Goal: Contribute content

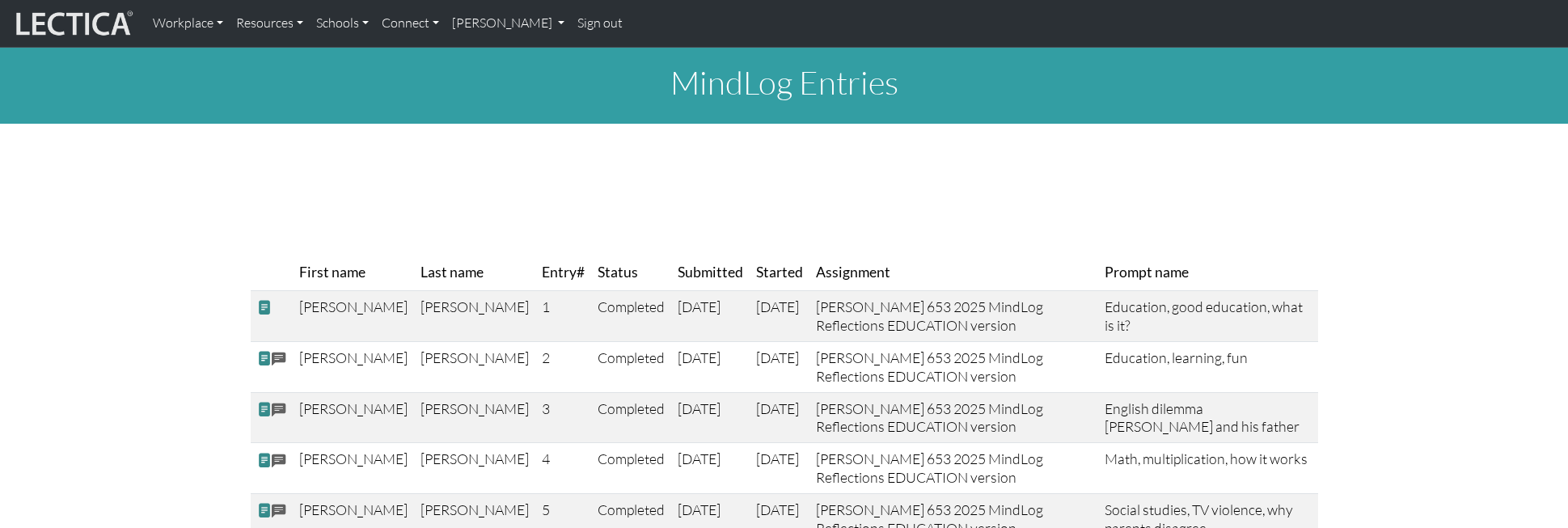
scroll to position [240, 0]
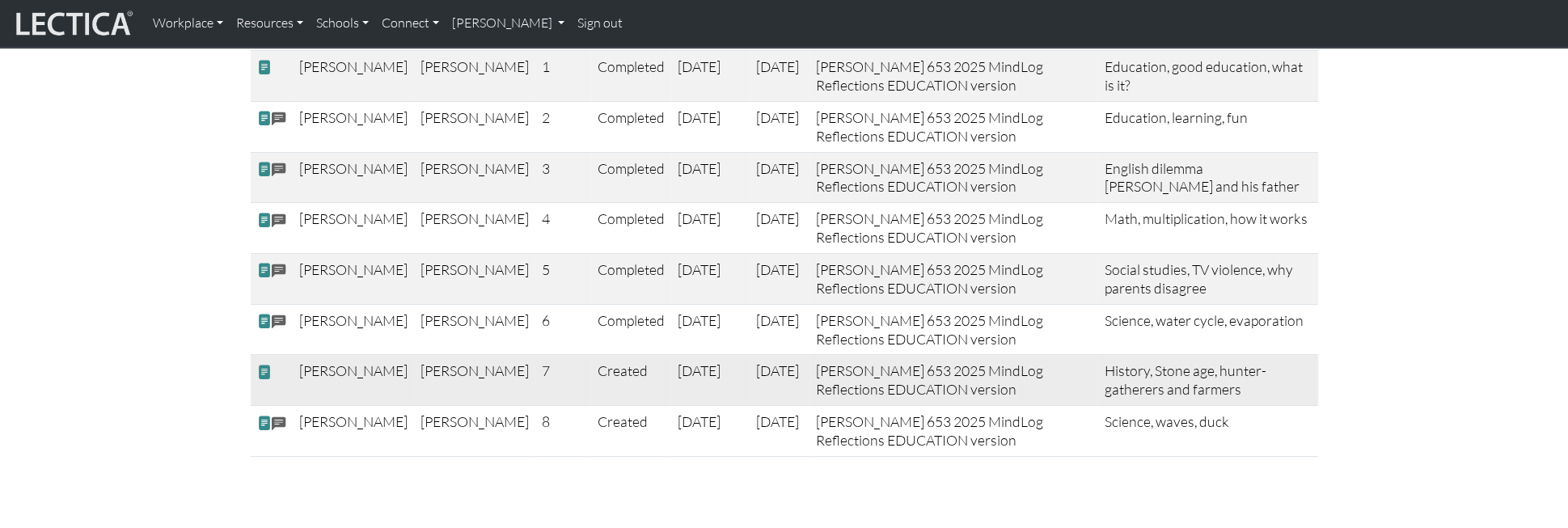
click at [264, 364] on span at bounding box center [265, 372] width 15 height 17
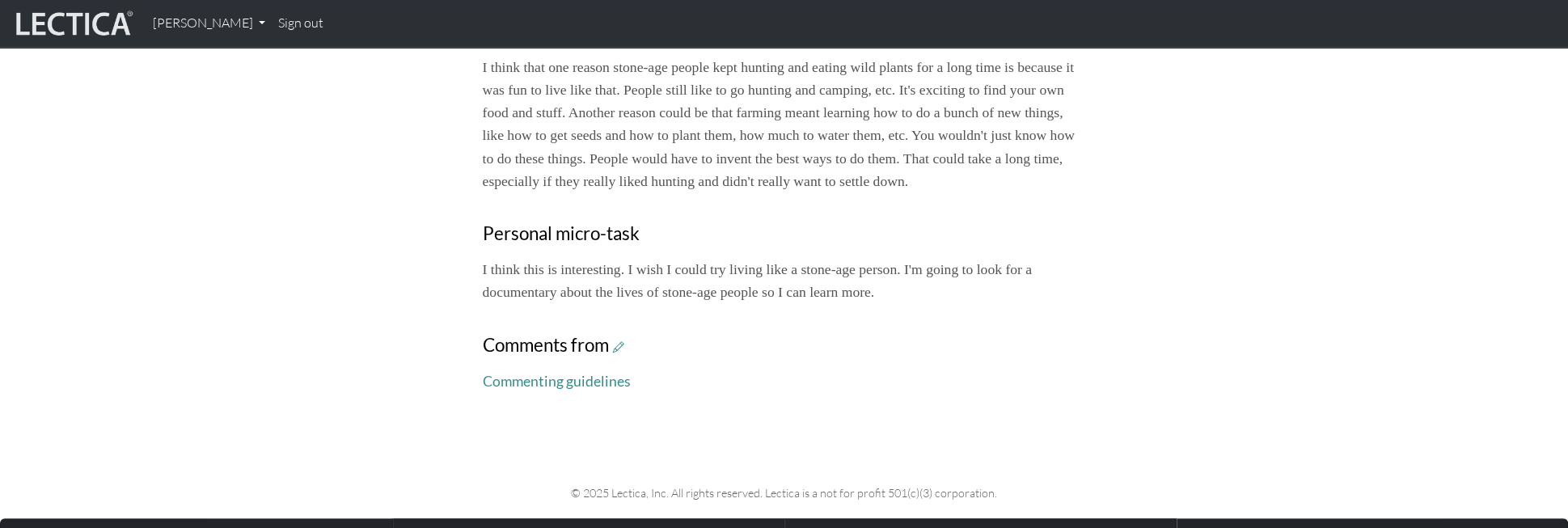
scroll to position [576, 0]
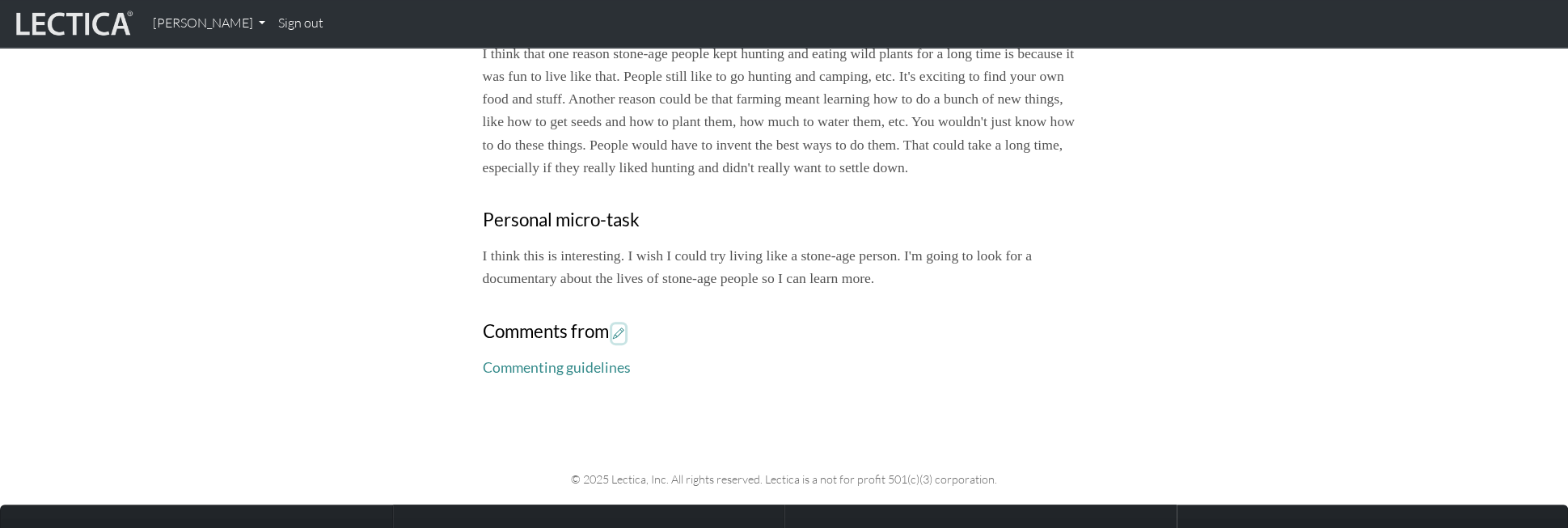
click at [613, 327] on icon at bounding box center [618, 333] width 11 height 14
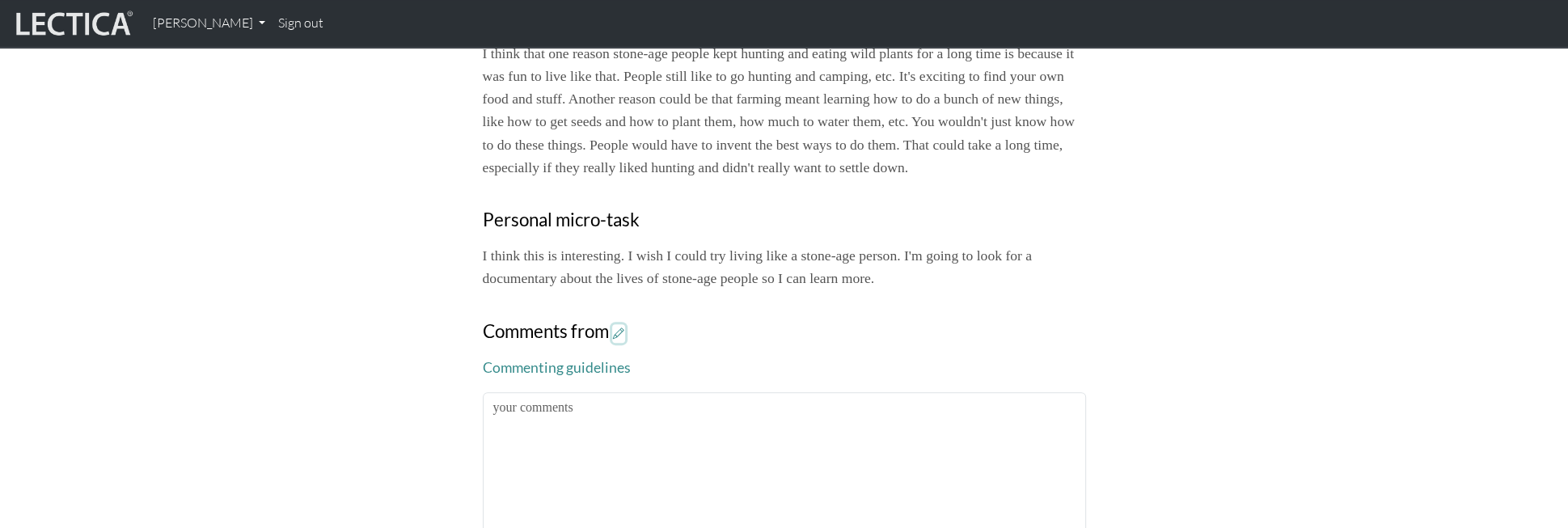
click at [613, 327] on icon at bounding box center [618, 333] width 11 height 14
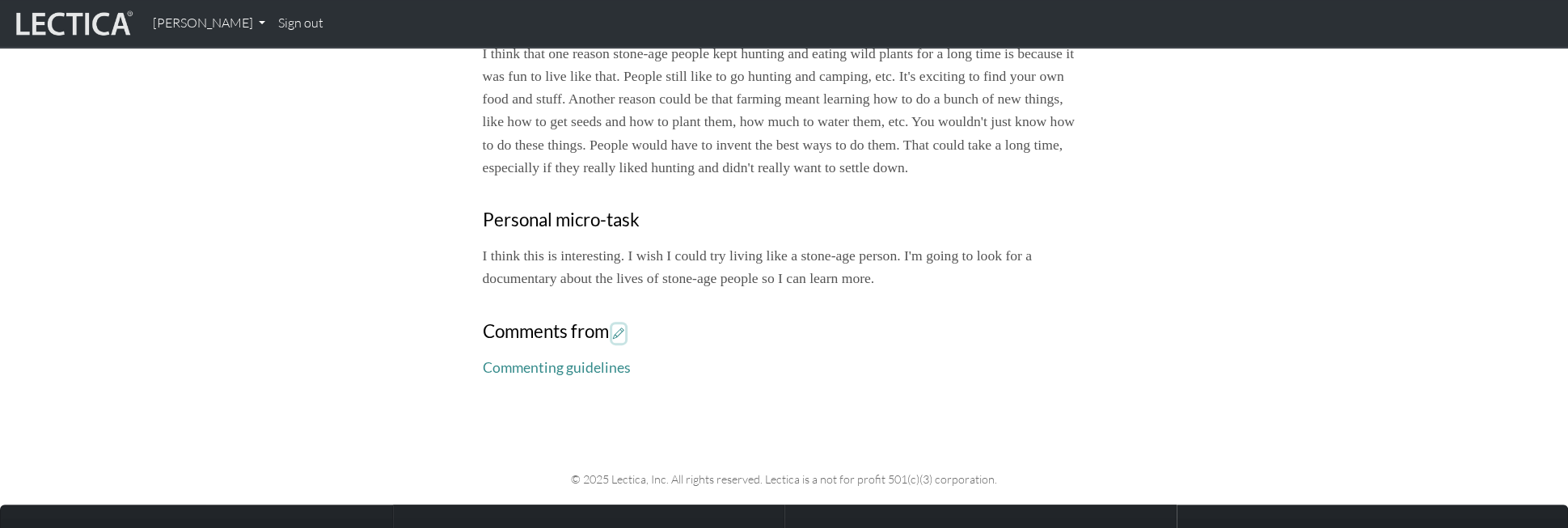
click at [613, 327] on icon at bounding box center [618, 333] width 11 height 14
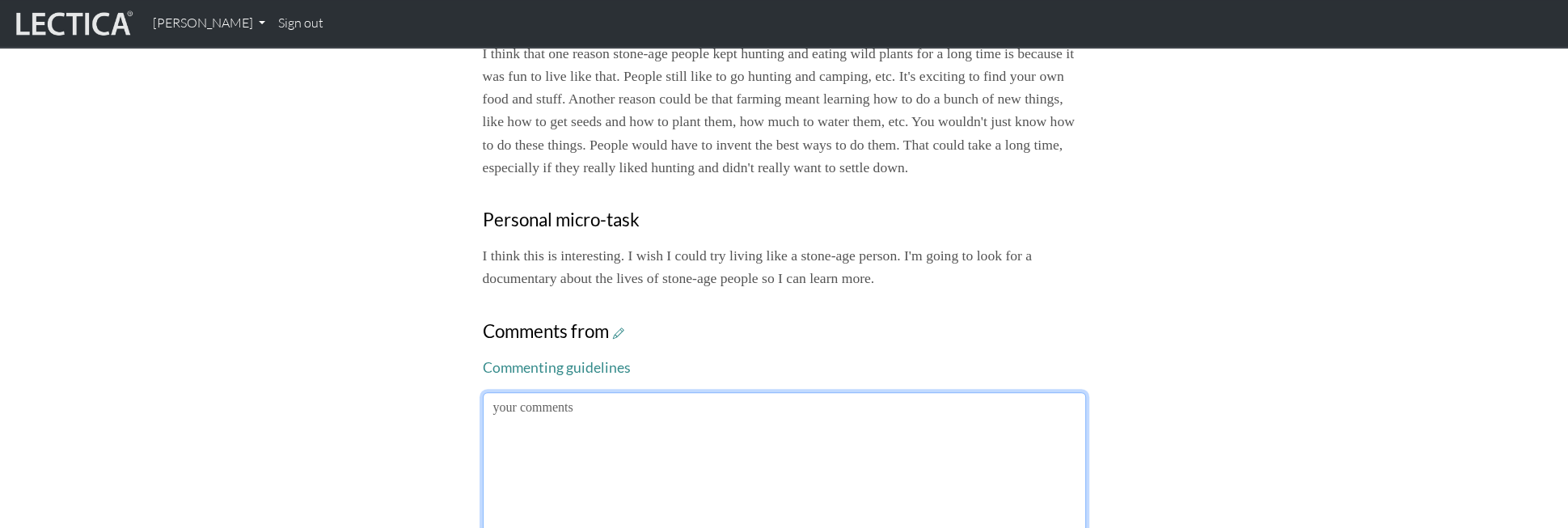
click at [497, 392] on textarea at bounding box center [784, 475] width 603 height 167
drag, startPoint x: 586, startPoint y: 348, endPoint x: 479, endPoint y: 344, distance: 107.1
click at [483, 392] on textarea at bounding box center [784, 475] width 603 height 167
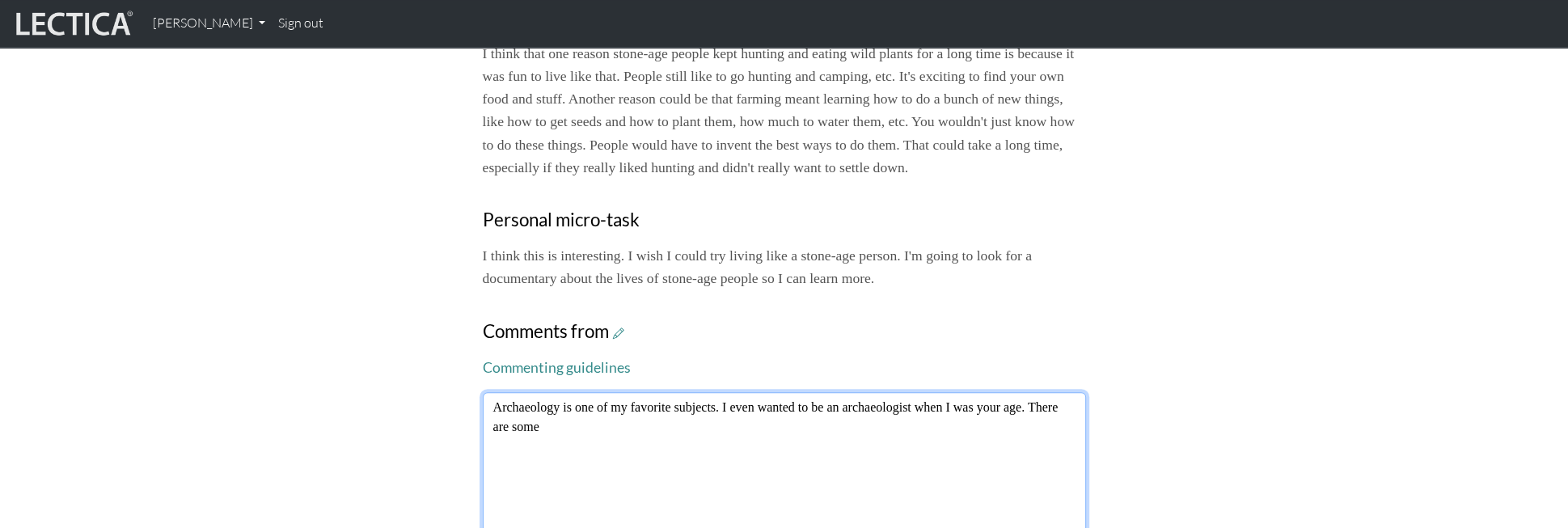
drag, startPoint x: 1035, startPoint y: 348, endPoint x: 1042, endPoint y: 366, distance: 19.3
click at [1042, 392] on textarea "Archaeology is one of my favorite subjects. I even wanted to be an archaeologis…" at bounding box center [784, 475] width 603 height 167
drag, startPoint x: 1036, startPoint y: 348, endPoint x: 1053, endPoint y: 380, distance: 36.2
click at [1053, 392] on textarea "Archaeology is one of my favorite subjects. I even wanted to be an archaeologis…" at bounding box center [784, 475] width 603 height 167
click at [1033, 392] on textarea "Archaeology is one of my favorite subjects. I even wanted to be an archaeologis…" at bounding box center [784, 475] width 603 height 167
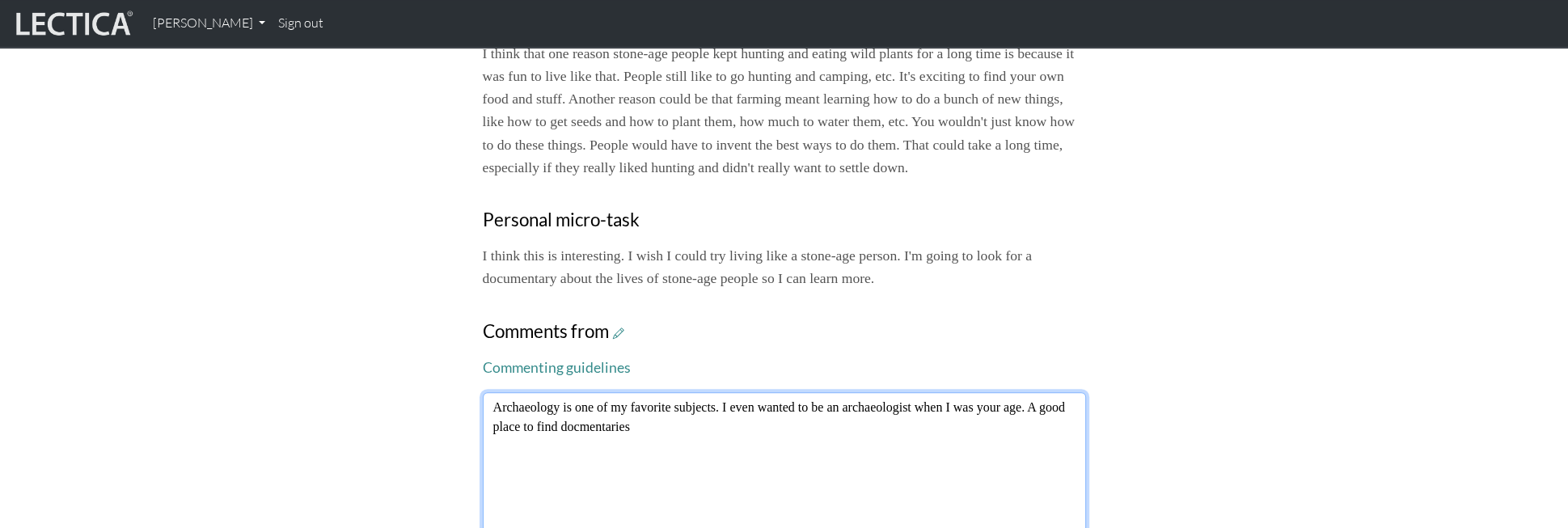
drag, startPoint x: 1035, startPoint y: 342, endPoint x: 1042, endPoint y: 368, distance: 26.9
click at [1042, 392] on textarea "Archaeology is one of my favorite subjects. I even wanted to be an archaeologis…" at bounding box center [784, 475] width 603 height 167
click at [971, 392] on textarea "Archaeology is one of my favorite subjects. I even wanted to be an archaeologis…" at bounding box center [784, 475] width 603 height 167
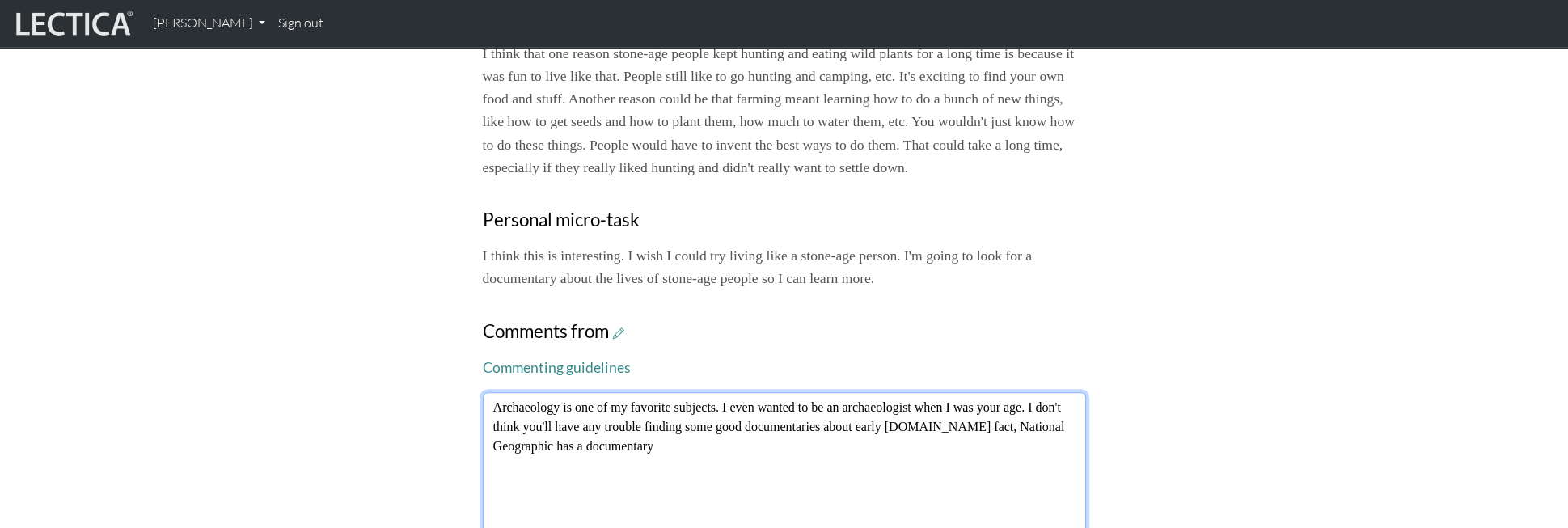
click at [562, 392] on textarea "Archaeology is one of my favorite subjects. I even wanted to be an archaeologis…" at bounding box center [784, 475] width 603 height 167
click at [689, 392] on textarea "Archaeology is one of my favorite subjects. I even wanted to be an archaeologis…" at bounding box center [784, 475] width 603 height 167
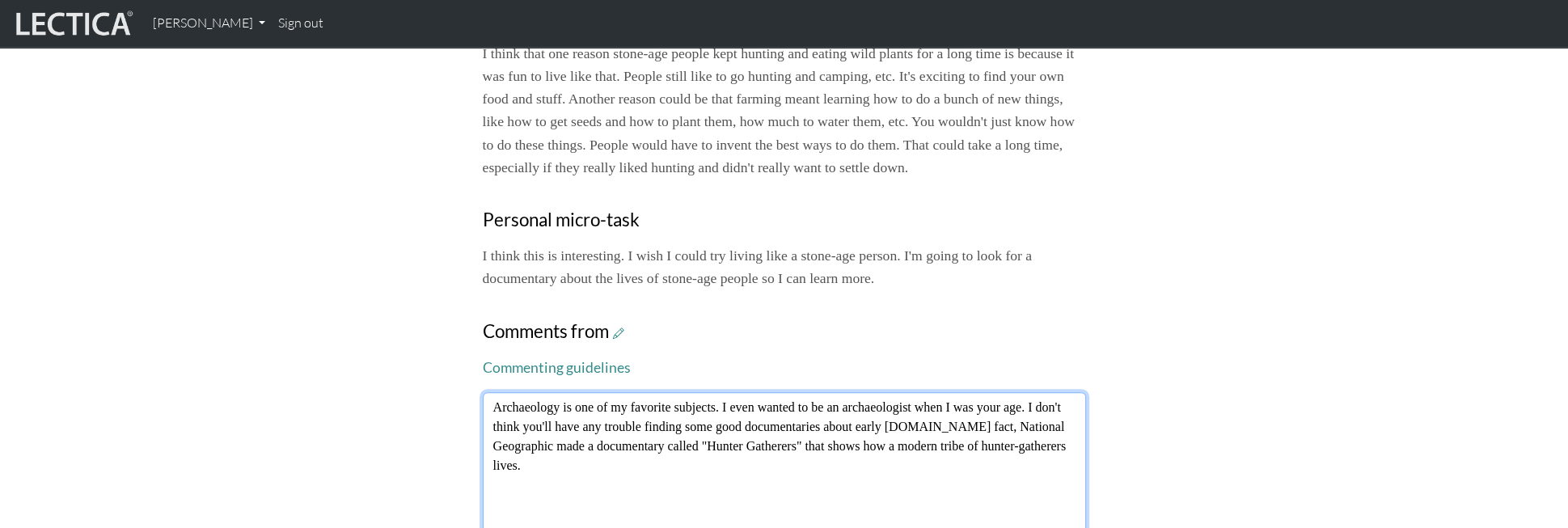
scroll to position [578, 0]
drag, startPoint x: 864, startPoint y: 357, endPoint x: 936, endPoint y: 359, distance: 72.0
click at [936, 390] on textarea "Archaeology is one of my favorite subjects. I even wanted to be an archaeologis…" at bounding box center [784, 473] width 603 height 167
click at [944, 390] on textarea "Archaeology is one of my favorite subjects. I even wanted to be an archaeologis…" at bounding box center [784, 473] width 603 height 167
click at [940, 390] on textarea "Archaeology is one of my favorite subjects. I even wanted to be an archaeologis…" at bounding box center [784, 473] width 603 height 167
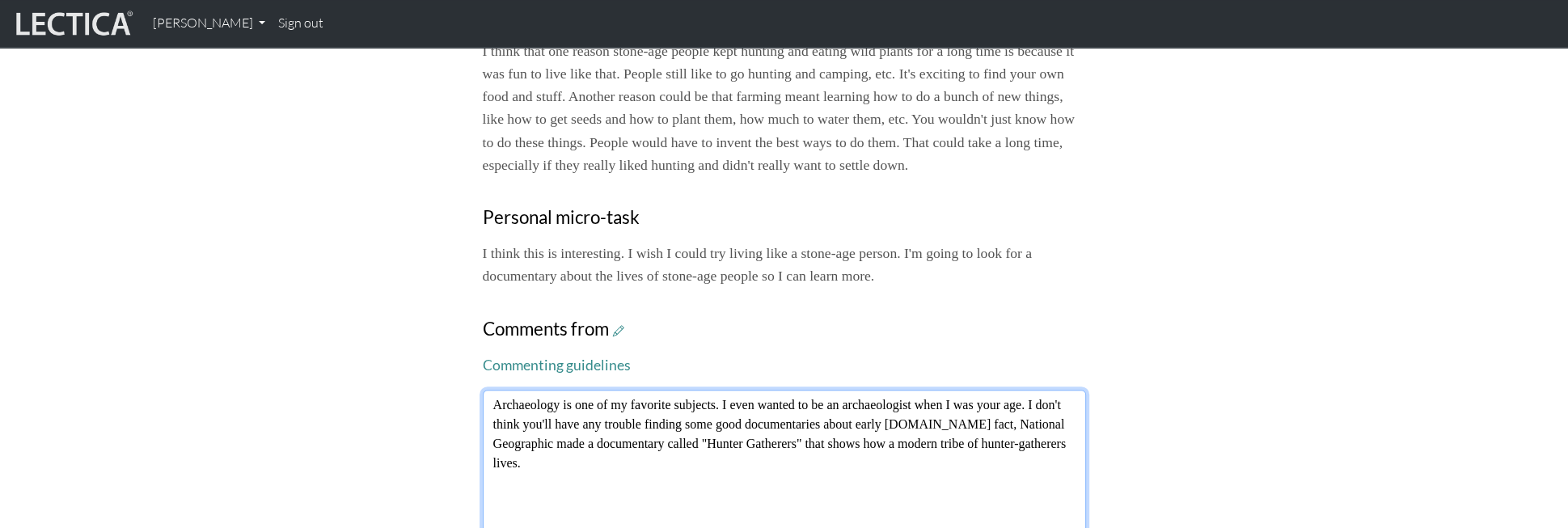
click at [941, 390] on textarea "Archaeology is one of my favorite subjects. I even wanted to be an archaeologis…" at bounding box center [784, 473] width 603 height 167
click at [599, 396] on textarea "Archaeology is one of my favorite subjects. I even wanted to be an archaeologis…" at bounding box center [784, 473] width 603 height 167
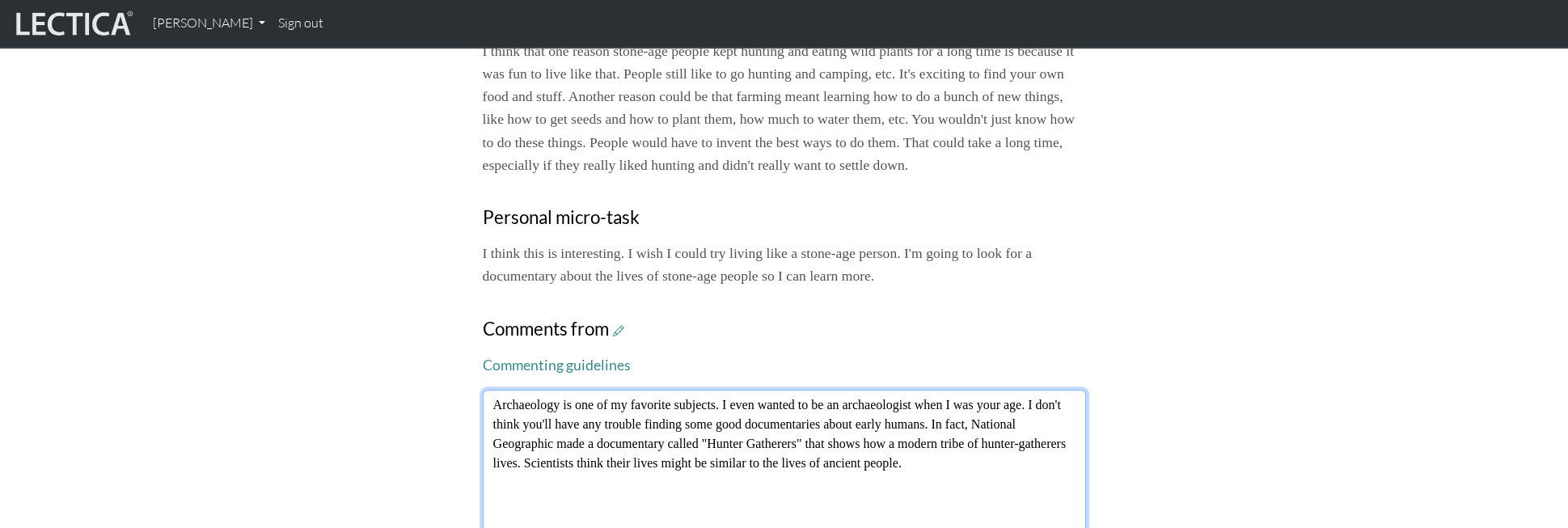
click at [924, 390] on textarea "Archaeology is one of my favorite subjects. I even wanted to be an archaeologis…" at bounding box center [784, 473] width 603 height 167
click at [906, 390] on textarea "Archaeology is one of my favorite subjects. I even wanted to be an archaeologis…" at bounding box center [784, 473] width 603 height 167
click at [515, 398] on textarea "Archaeology is one of my favorite subjects. I even wanted to be an archaeologis…" at bounding box center [784, 473] width 603 height 167
click at [959, 399] on textarea "Archaeology is one of my favorite subjects. I even wanted to be an archaeologis…" at bounding box center [784, 473] width 603 height 167
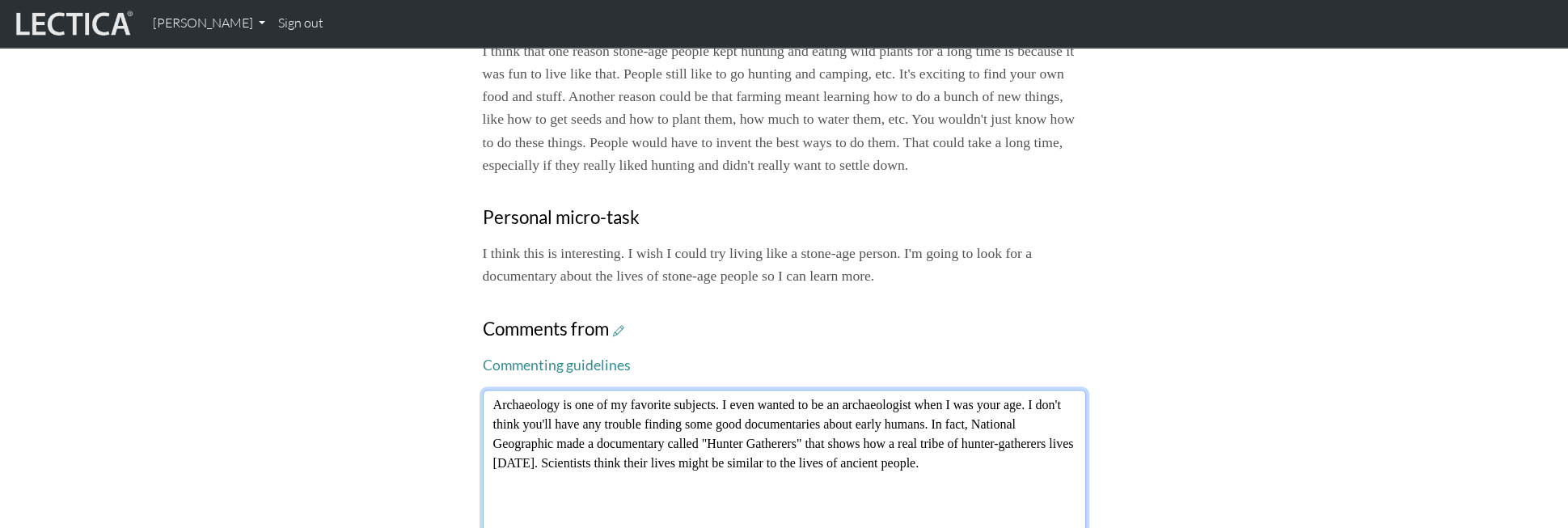
type textarea "Archaeology is one of my favorite subjects. I even wanted to be an archaeologis…"
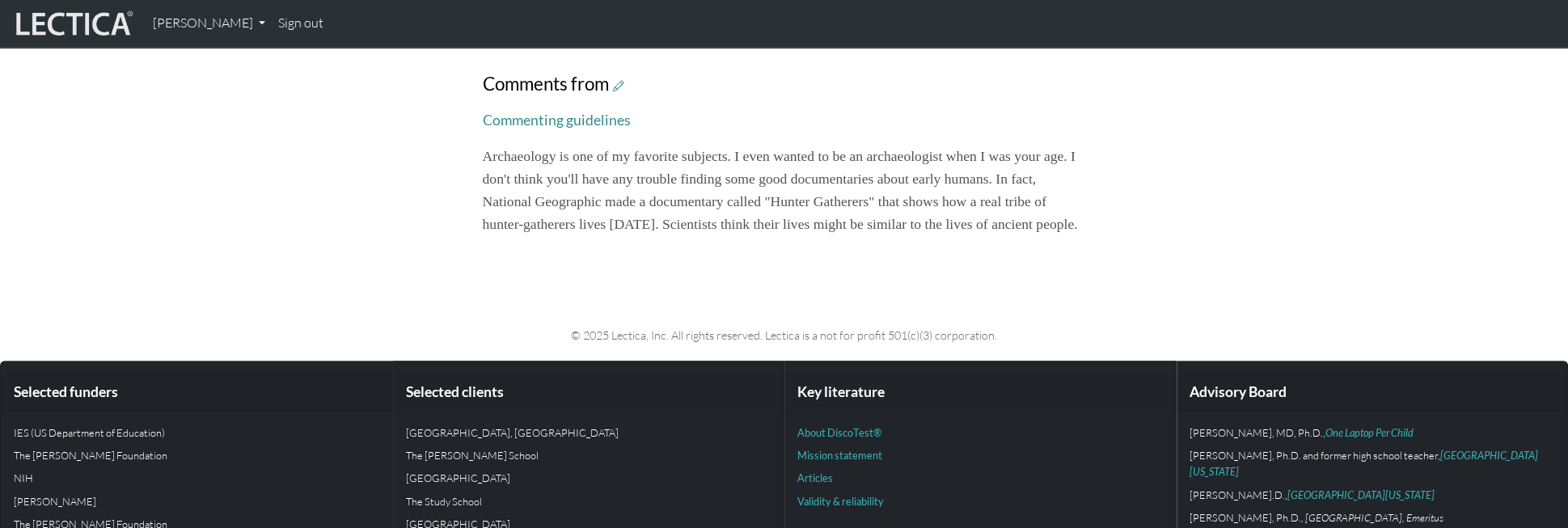
scroll to position [826, 0]
